Goal: Transaction & Acquisition: Purchase product/service

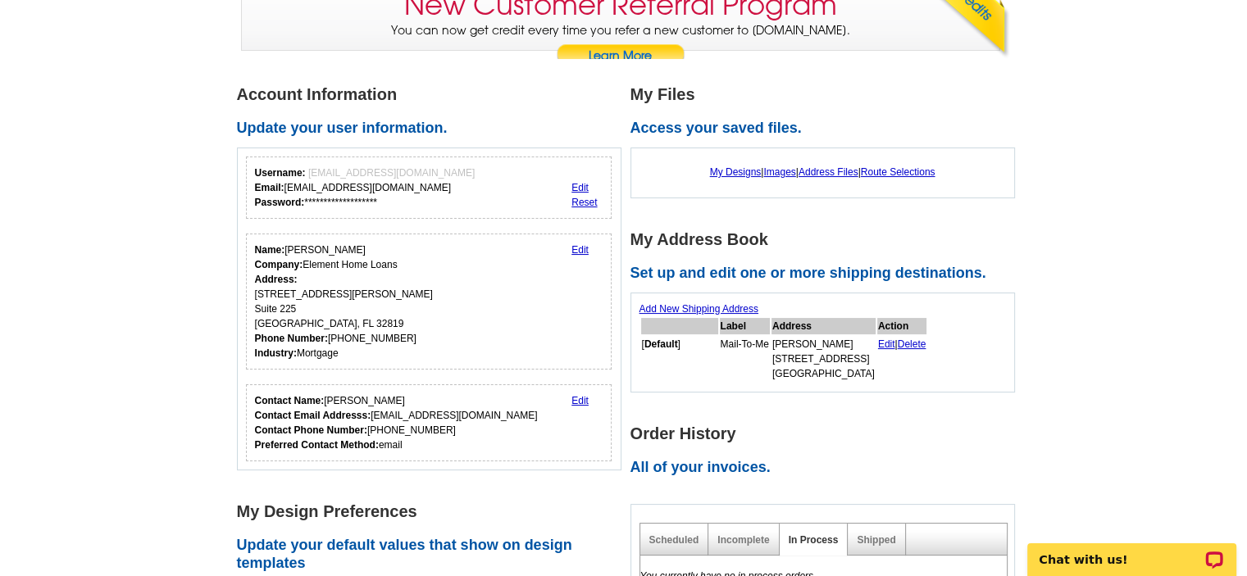
scroll to position [246, 0]
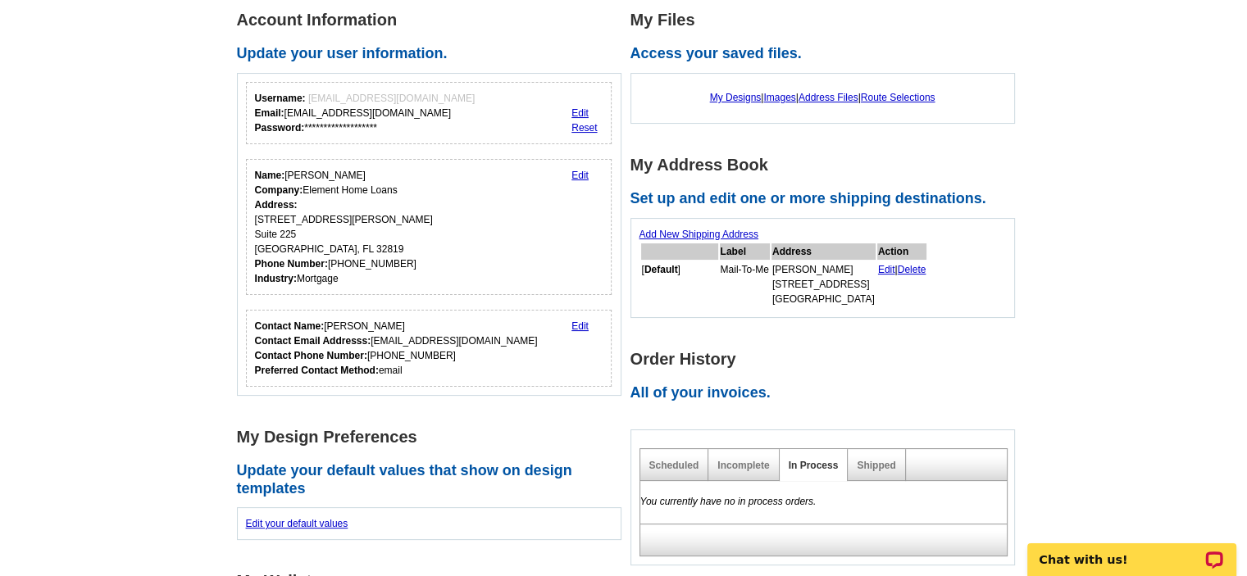
click at [576, 175] on link "Edit" at bounding box center [579, 175] width 17 height 11
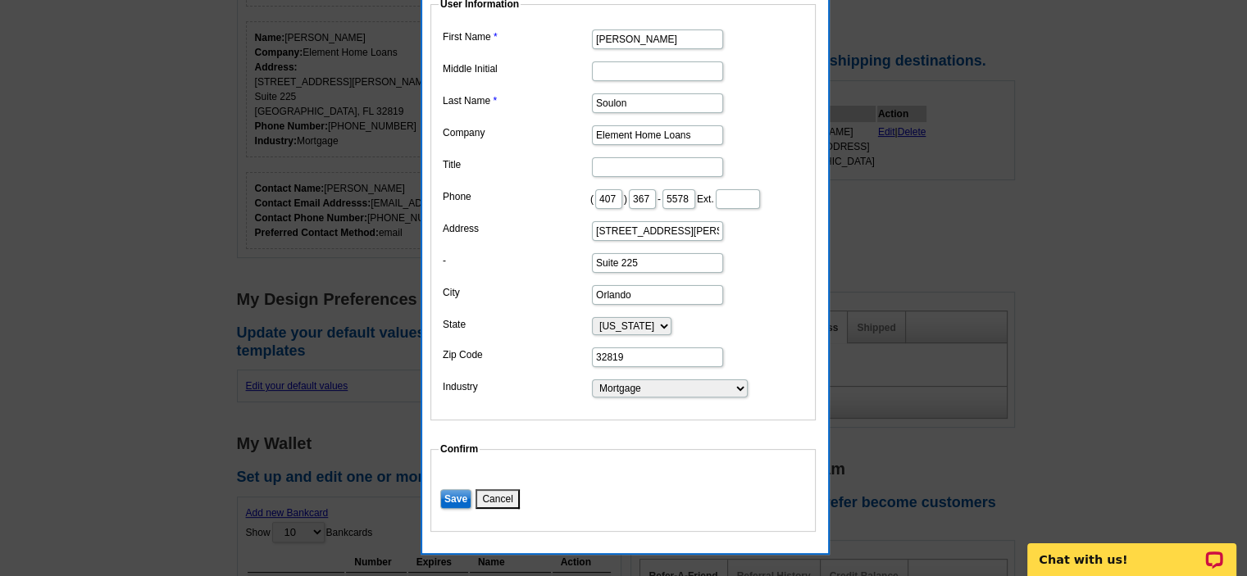
scroll to position [410, 0]
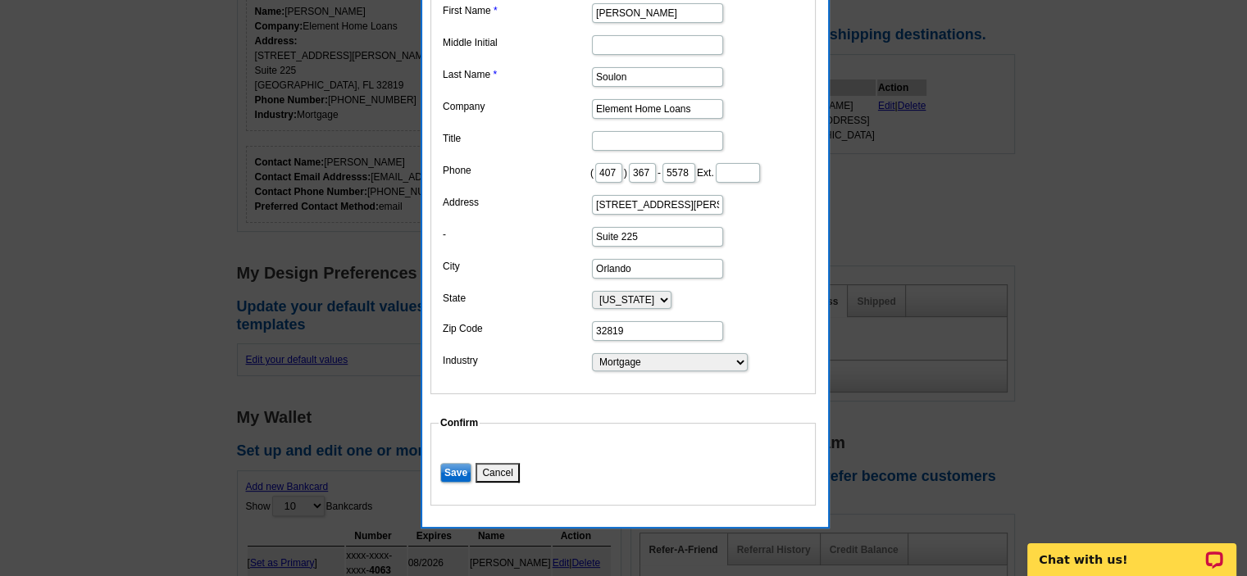
click at [626, 215] on input "5401 S. Kirkman Road" at bounding box center [657, 205] width 131 height 20
drag, startPoint x: 699, startPoint y: 225, endPoint x: 393, endPoint y: 187, distance: 308.2
click at [394, 187] on body "Welcome back Mona My Account Logout local_phone Same Day Design, Print, & Mail …" at bounding box center [623, 424] width 1247 height 1668
type input "4700 Millenia Blvd."
type input "Lisa"
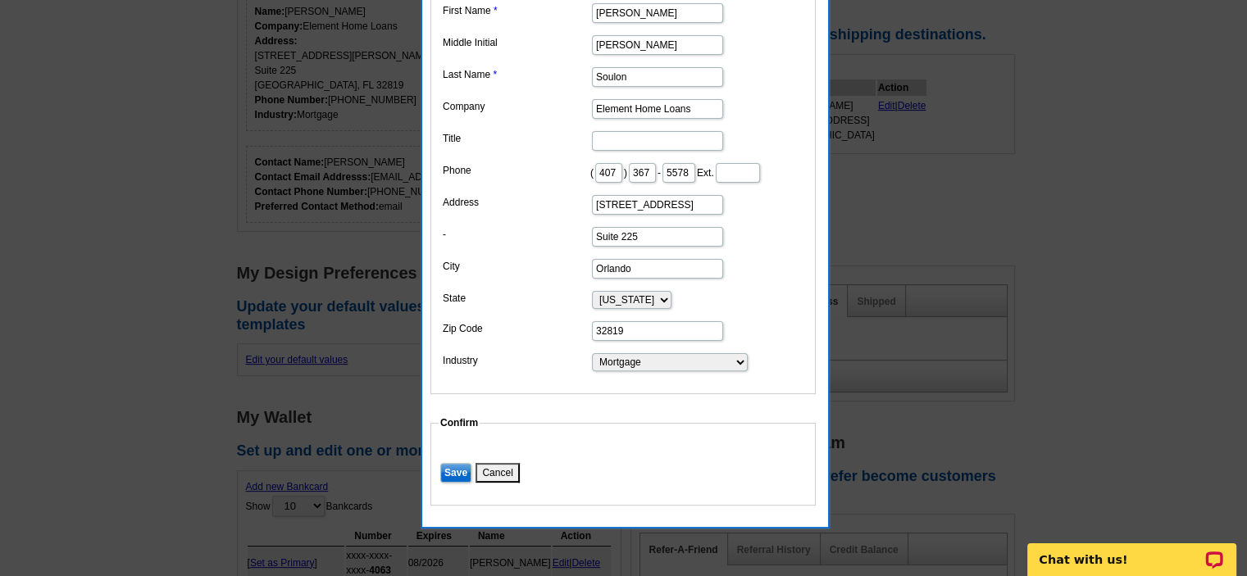
scroll to position [0, 0]
click at [651, 247] on input "Suite 225" at bounding box center [657, 237] width 131 height 20
type input "Suite 225, 5th Floor"
click at [634, 341] on input "32819" at bounding box center [657, 331] width 131 height 20
type input "32839"
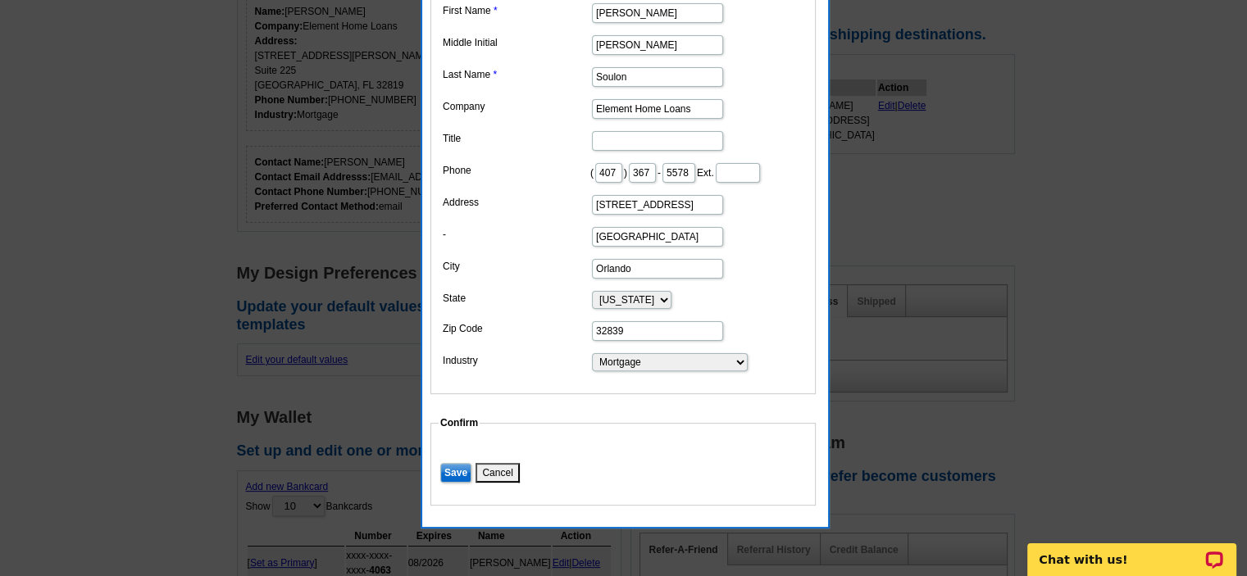
click at [759, 280] on dd "Orlando" at bounding box center [623, 267] width 369 height 25
click at [602, 135] on input "Title" at bounding box center [657, 141] width 131 height 20
type input "Loan Officer Assistant"
click at [620, 247] on input "Suite 225, 5th Floor" at bounding box center [657, 237] width 131 height 20
type input "Suite 500, 5th Floor"
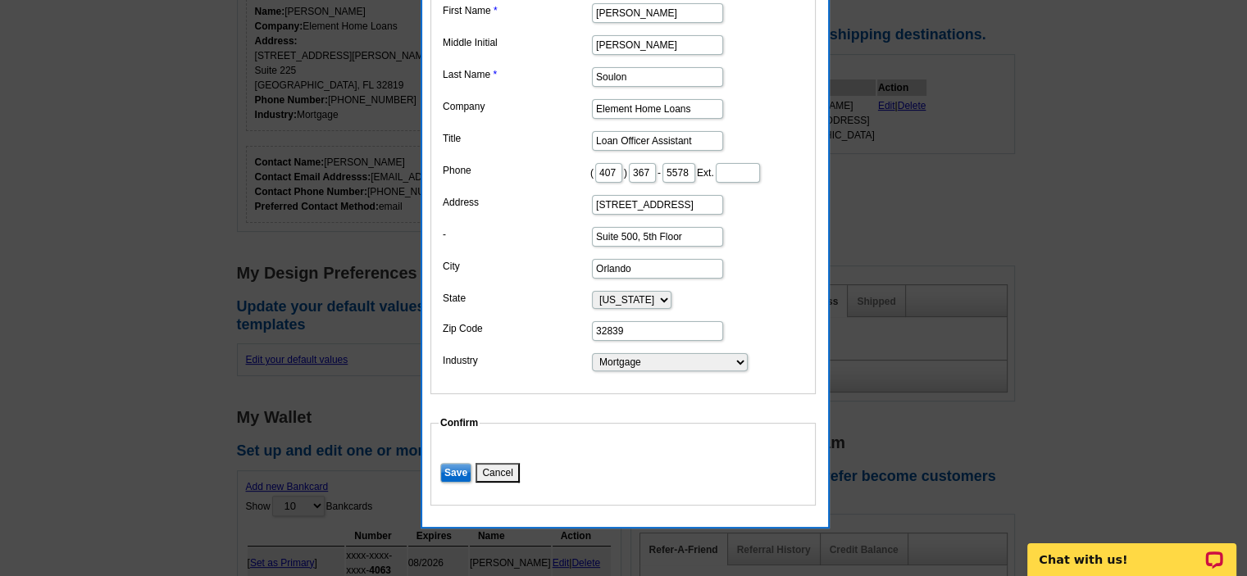
click at [446, 483] on input "Save" at bounding box center [455, 473] width 31 height 20
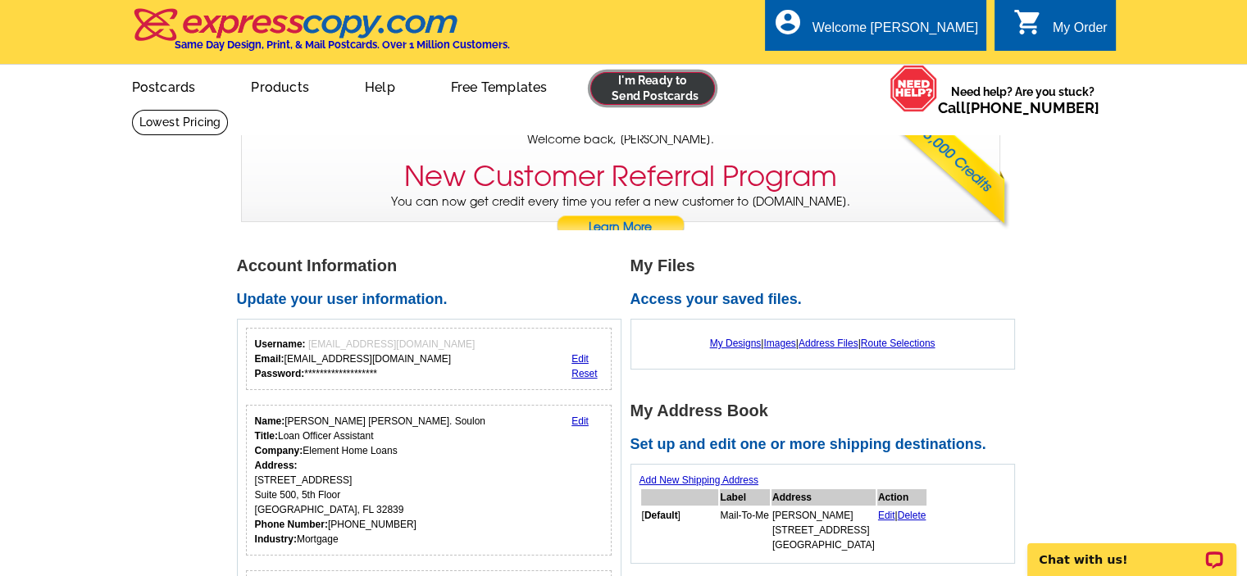
click at [660, 84] on link at bounding box center [652, 88] width 125 height 33
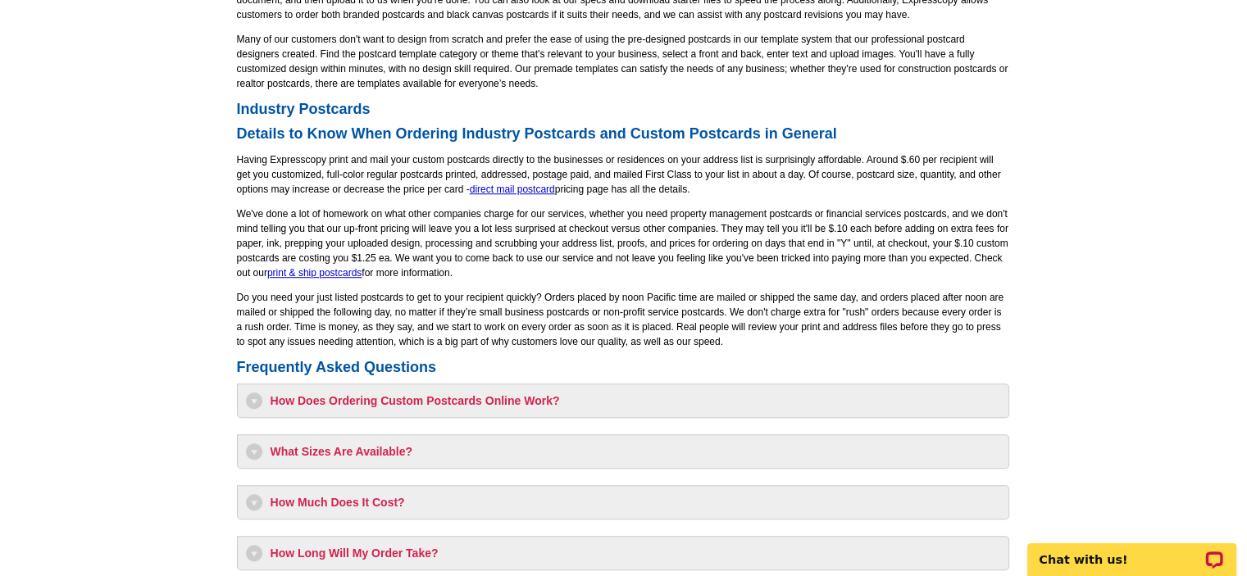
scroll to position [1230, 0]
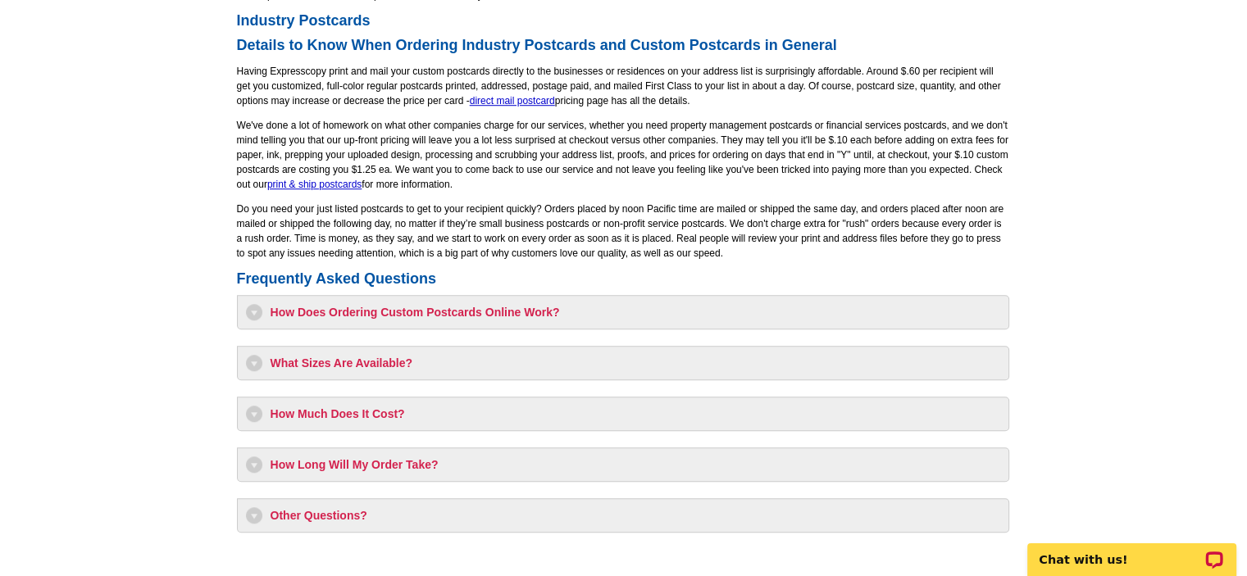
click at [255, 411] on h3 "How Much Does It Cost?" at bounding box center [623, 414] width 754 height 16
select select "1"
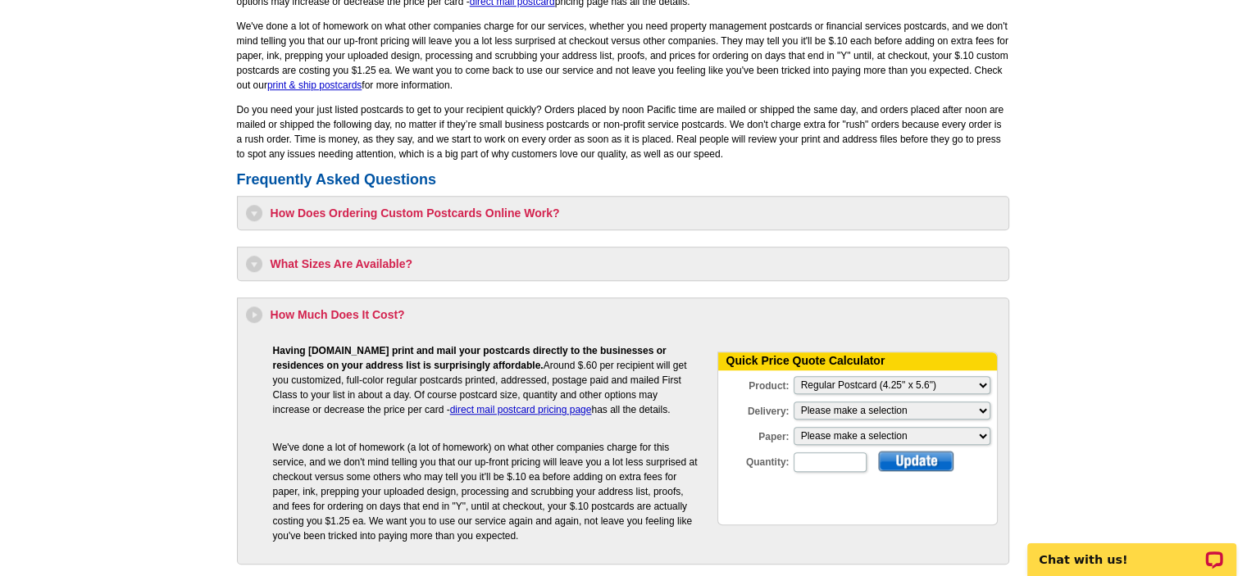
scroll to position [1476, 0]
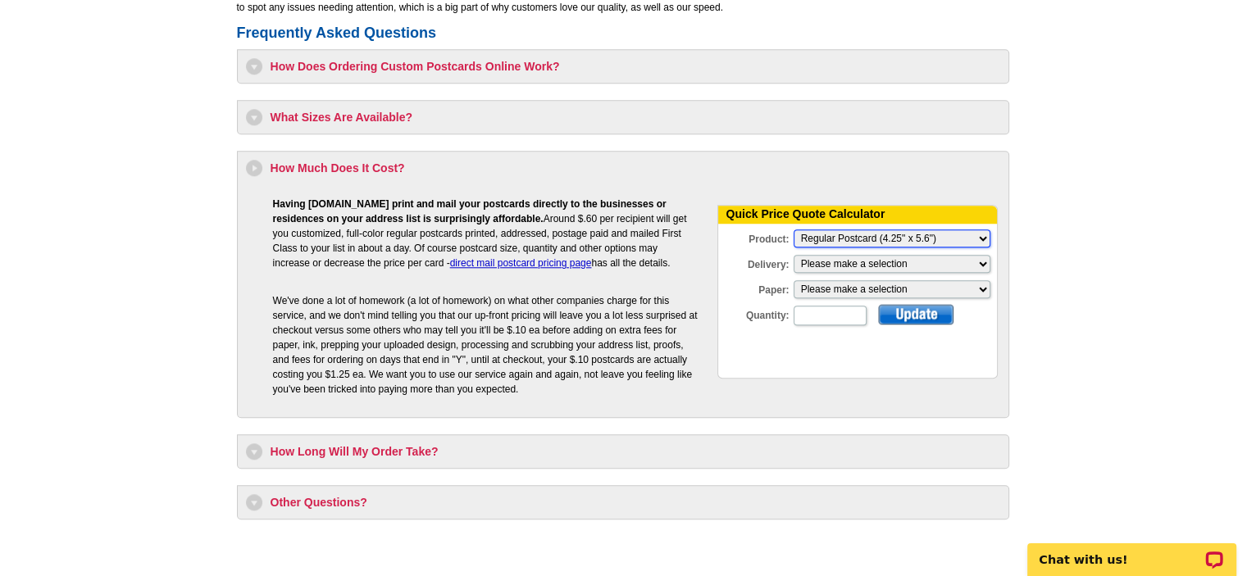
click at [983, 236] on select "Please Make a Selection Jumbo Postcard (5.5" x 8.5") Regular Postcard (4.25" x …" at bounding box center [892, 239] width 197 height 18
click at [794, 230] on select "Please Make a Selection Jumbo Postcard (5.5" x 8.5") Regular Postcard (4.25" x …" at bounding box center [892, 239] width 197 height 18
click at [854, 264] on select "Please make a selection Print + Address+USPS First Class Print-Only+Shipped To …" at bounding box center [892, 264] width 197 height 18
select select "3"
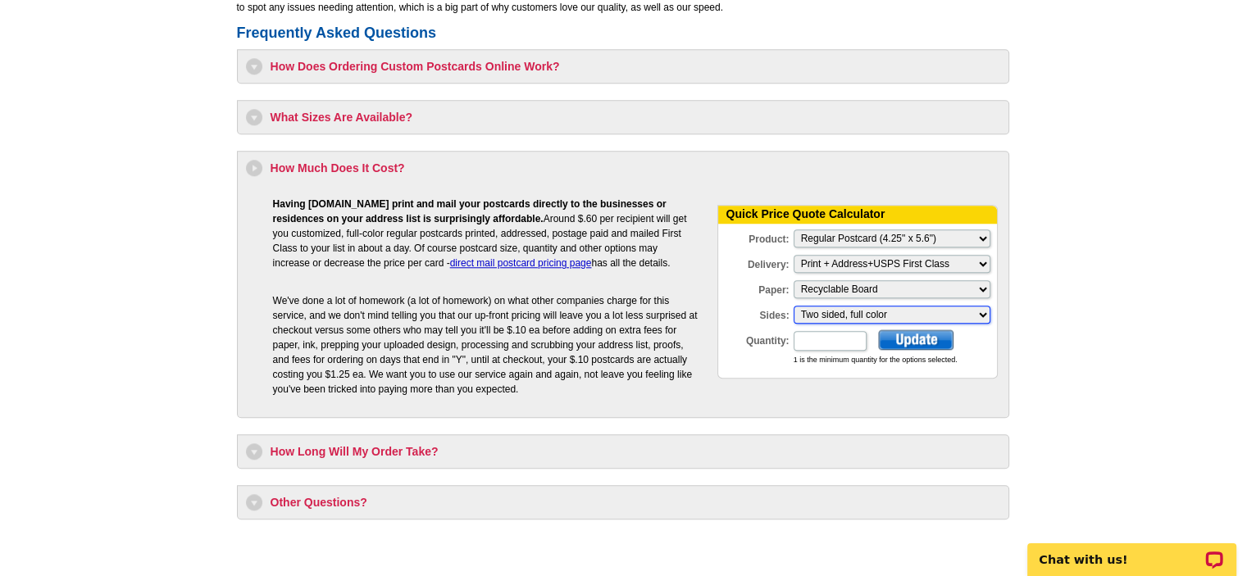
click at [985, 316] on select "Please make a selection Two sided, full color" at bounding box center [892, 315] width 197 height 18
click at [794, 306] on select "Please make a selection Two sided, full color" at bounding box center [892, 315] width 197 height 18
click at [825, 342] on input "Quantity:" at bounding box center [830, 341] width 73 height 20
click at [908, 332] on div at bounding box center [915, 340] width 75 height 20
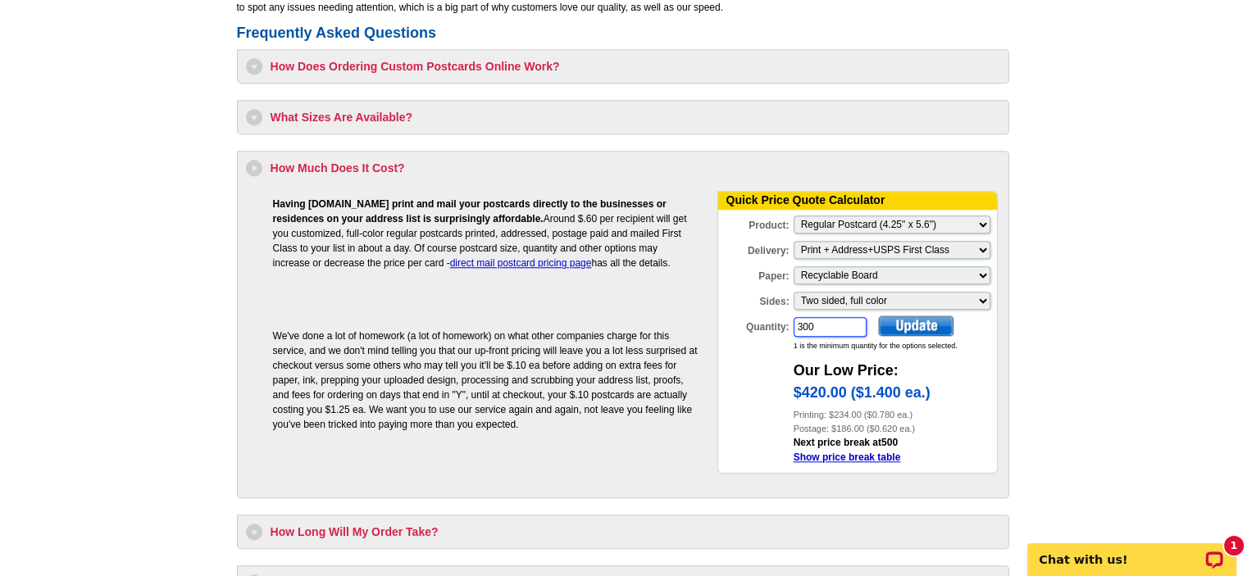
drag, startPoint x: 818, startPoint y: 326, endPoint x: 768, endPoint y: 321, distance: 50.3
click at [769, 321] on div "Quantity: 300" at bounding box center [793, 327] width 150 height 23
click at [915, 324] on div at bounding box center [915, 326] width 75 height 20
drag, startPoint x: 817, startPoint y: 325, endPoint x: 746, endPoint y: 316, distance: 71.1
click at [748, 316] on div "Quantity: 200" at bounding box center [793, 327] width 150 height 23
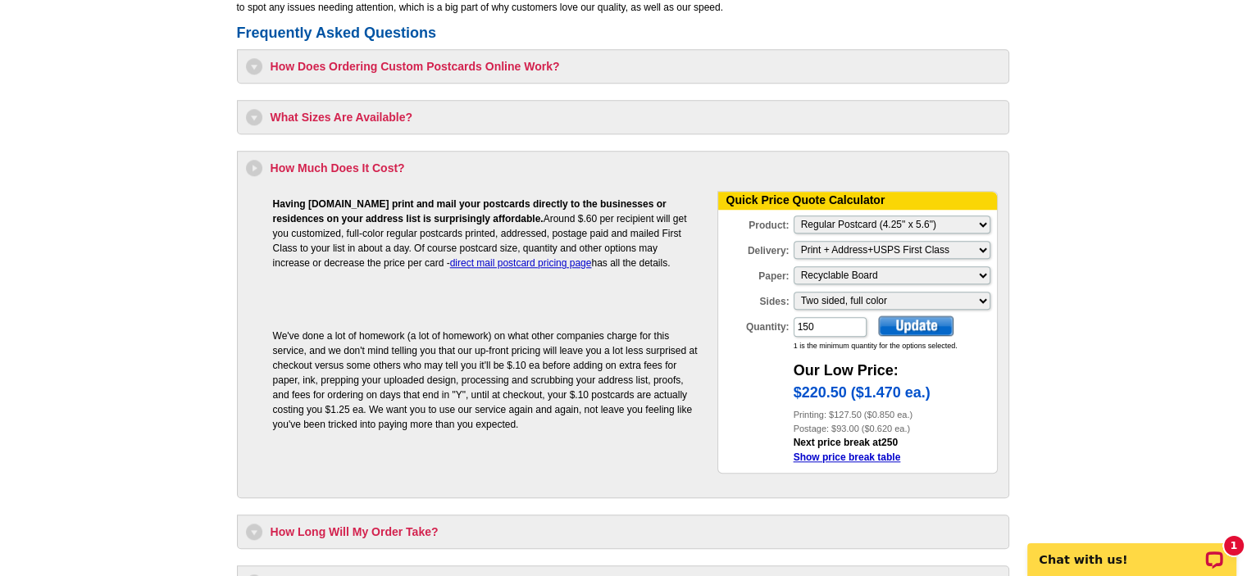
click at [912, 321] on div at bounding box center [915, 326] width 75 height 20
drag, startPoint x: 817, startPoint y: 324, endPoint x: 778, endPoint y: 321, distance: 39.5
click at [778, 321] on div "Quantity: 150" at bounding box center [793, 327] width 150 height 23
click at [904, 316] on div at bounding box center [915, 326] width 75 height 20
drag, startPoint x: 820, startPoint y: 321, endPoint x: 767, endPoint y: 312, distance: 53.2
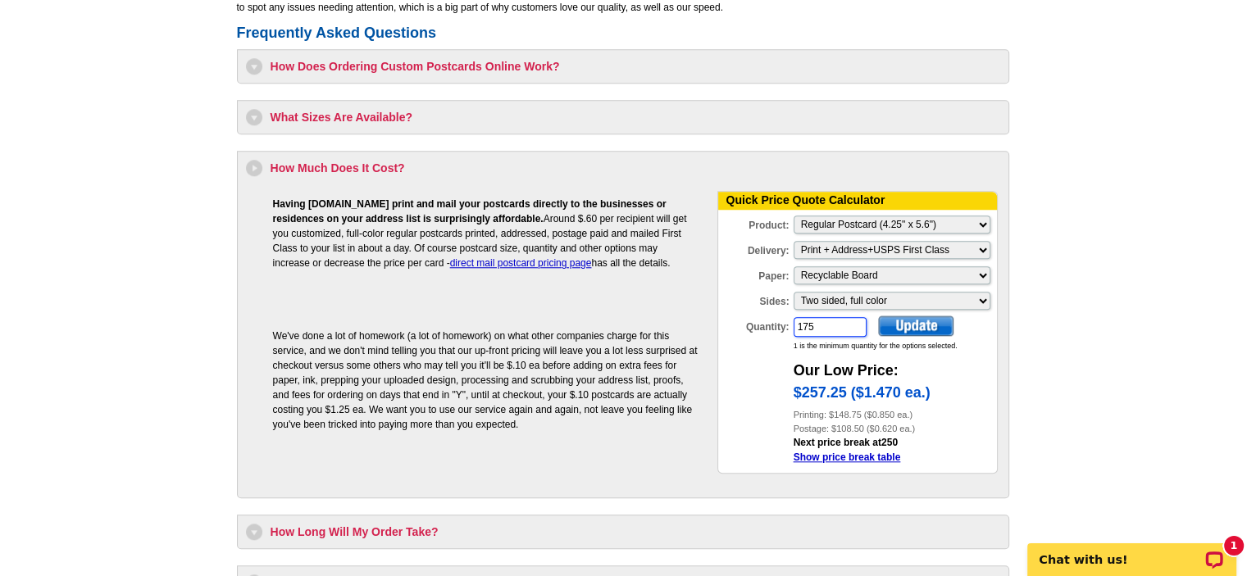
click at [767, 312] on form "Quick Price Quote Calculator Product: Please Make a Selection Jumbo Postcard (5…" at bounding box center [857, 333] width 280 height 284
click at [908, 330] on div at bounding box center [915, 326] width 75 height 20
drag, startPoint x: 817, startPoint y: 324, endPoint x: 768, endPoint y: 325, distance: 49.2
click at [768, 325] on div "Quantity: 250" at bounding box center [793, 327] width 150 height 23
click at [900, 326] on div at bounding box center [915, 326] width 75 height 20
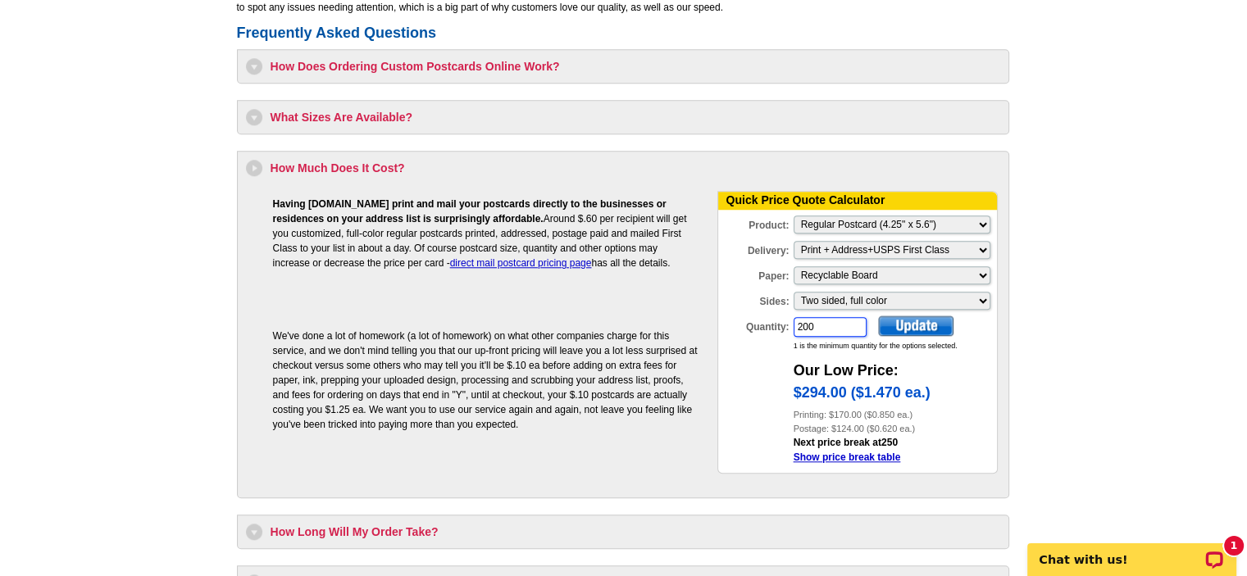
drag, startPoint x: 820, startPoint y: 323, endPoint x: 711, endPoint y: 316, distance: 109.2
click at [711, 316] on tbody "Having expresscopy.com print and mail your postcards directly to the businesses…" at bounding box center [623, 337] width 751 height 303
click at [913, 325] on div at bounding box center [915, 326] width 75 height 20
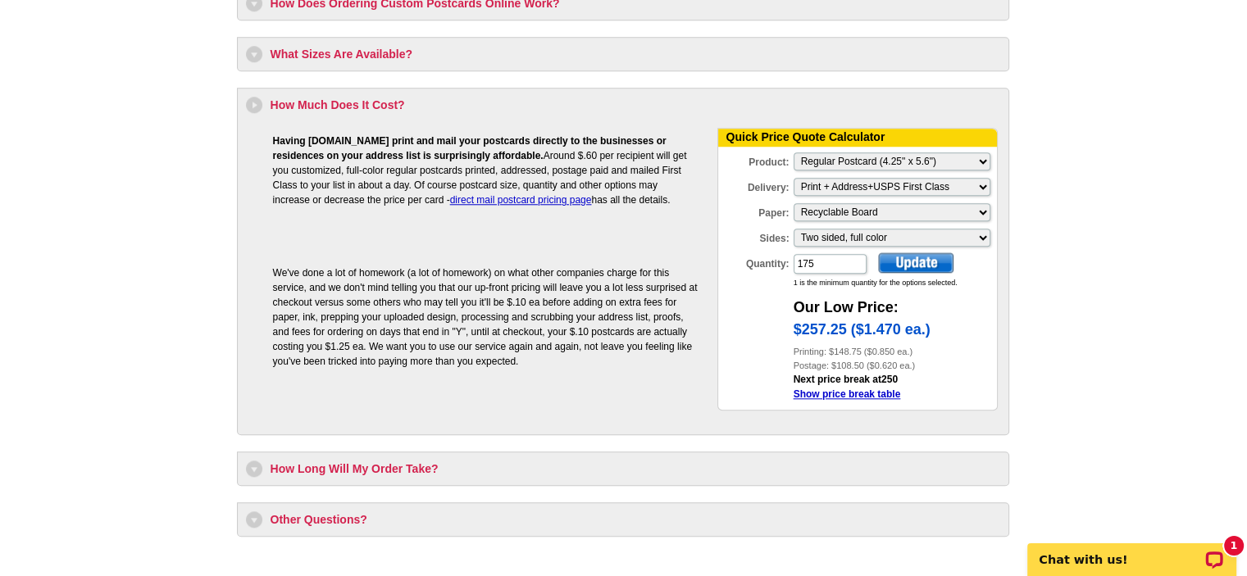
scroll to position [1558, 0]
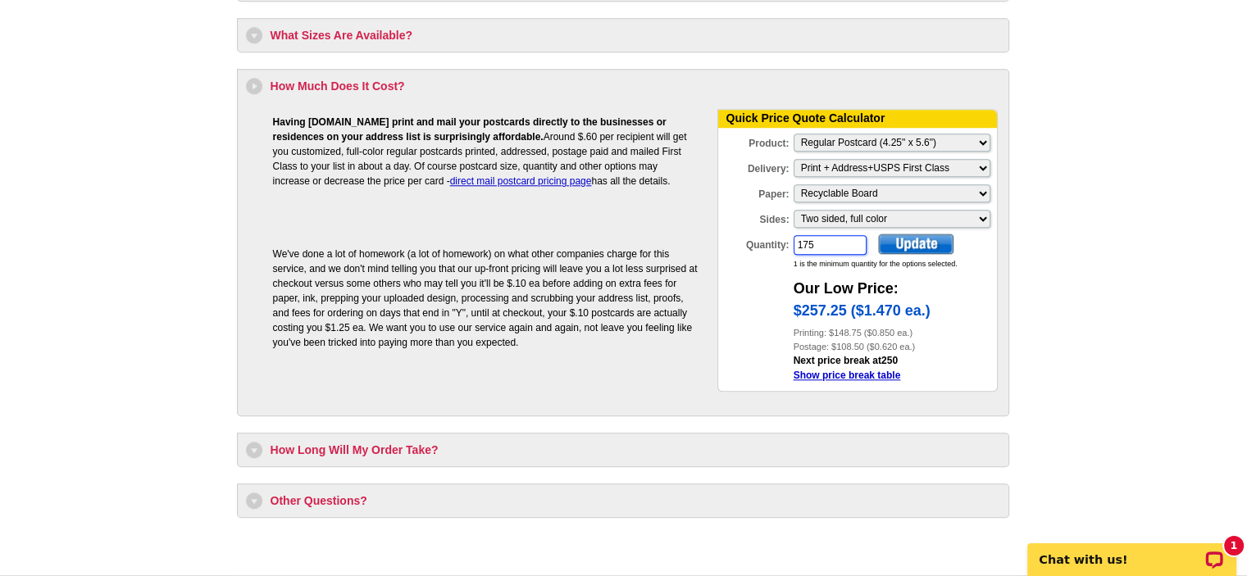
drag, startPoint x: 803, startPoint y: 242, endPoint x: 770, endPoint y: 239, distance: 33.8
click at [772, 239] on div "Quantity: 175" at bounding box center [793, 245] width 150 height 23
click at [908, 240] on div at bounding box center [915, 244] width 75 height 20
drag, startPoint x: 832, startPoint y: 244, endPoint x: 751, endPoint y: 237, distance: 81.4
click at [751, 237] on div "Quantity: 147" at bounding box center [793, 245] width 150 height 23
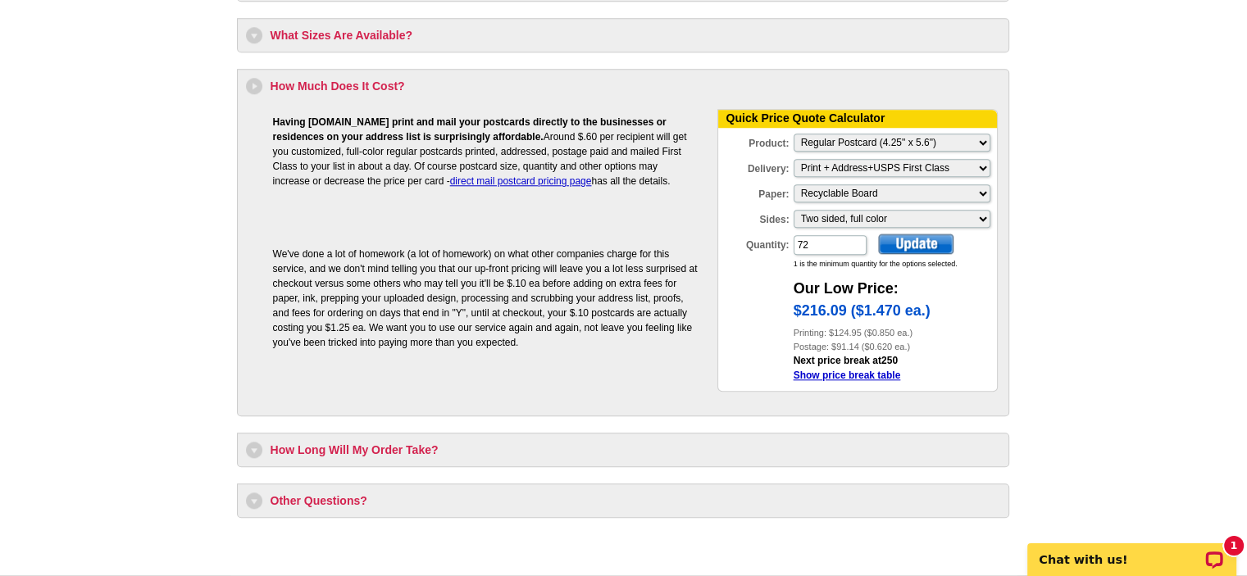
click at [918, 243] on div at bounding box center [915, 244] width 75 height 20
drag, startPoint x: 806, startPoint y: 245, endPoint x: 781, endPoint y: 243, distance: 24.7
click at [787, 244] on div "Quantity: 72" at bounding box center [793, 245] width 150 height 23
click at [909, 241] on div at bounding box center [915, 244] width 75 height 20
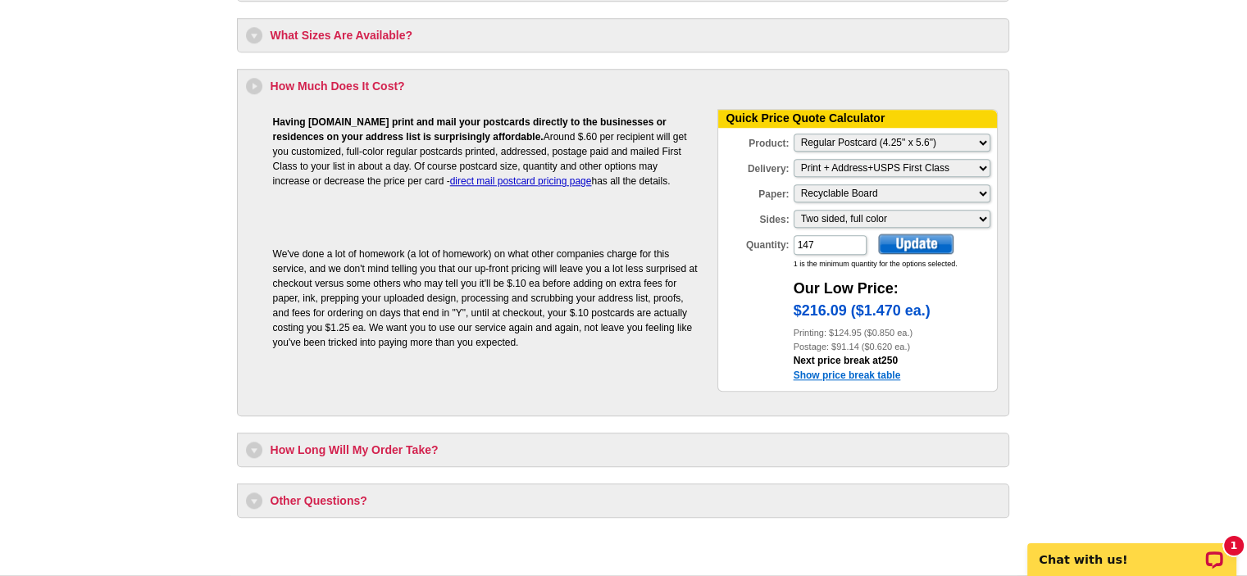
click at [836, 373] on link "Show price break table" at bounding box center [847, 375] width 107 height 11
drag, startPoint x: 818, startPoint y: 240, endPoint x: 754, endPoint y: 240, distance: 64.0
click at [754, 240] on div "Quantity: 147" at bounding box center [793, 245] width 150 height 23
type input "72"
click at [924, 244] on div at bounding box center [915, 244] width 75 height 20
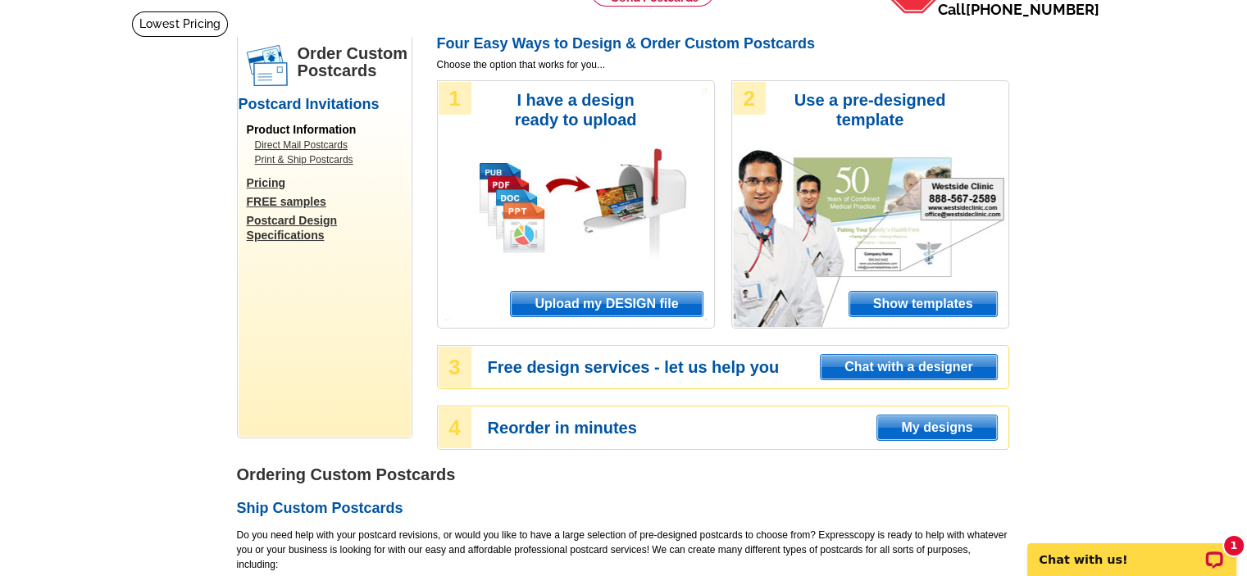
scroll to position [0, 0]
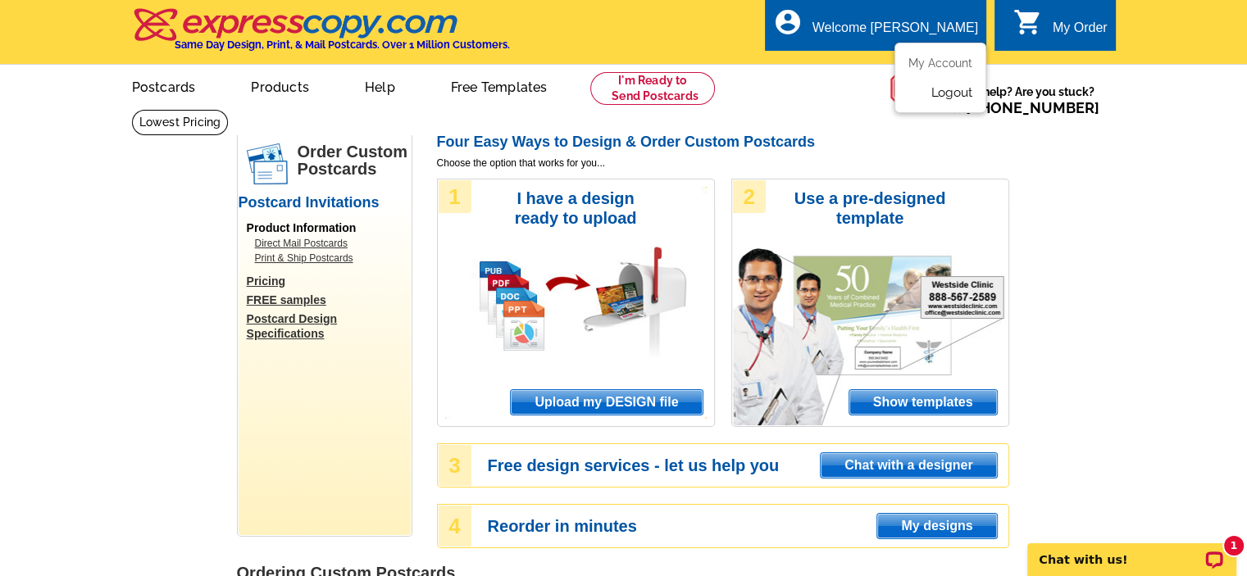
click at [953, 98] on link "Logout" at bounding box center [952, 92] width 42 height 15
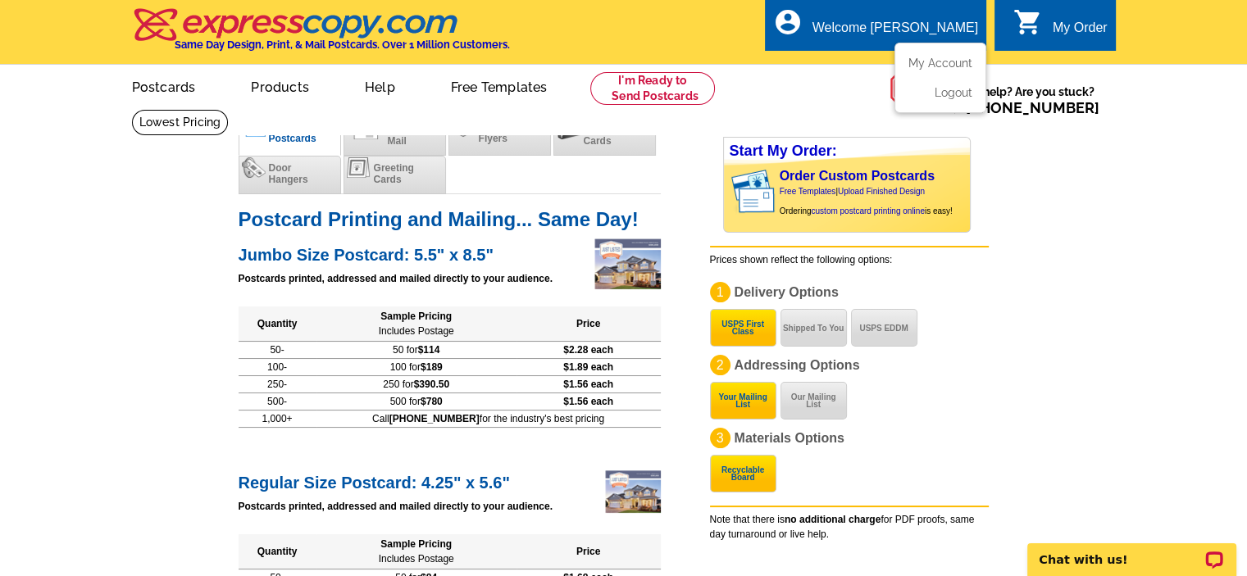
click at [940, 34] on div "Welcome [PERSON_NAME]" at bounding box center [896, 31] width 166 height 23
click at [948, 96] on link "Logout" at bounding box center [952, 92] width 42 height 15
